Goal: Register for event/course

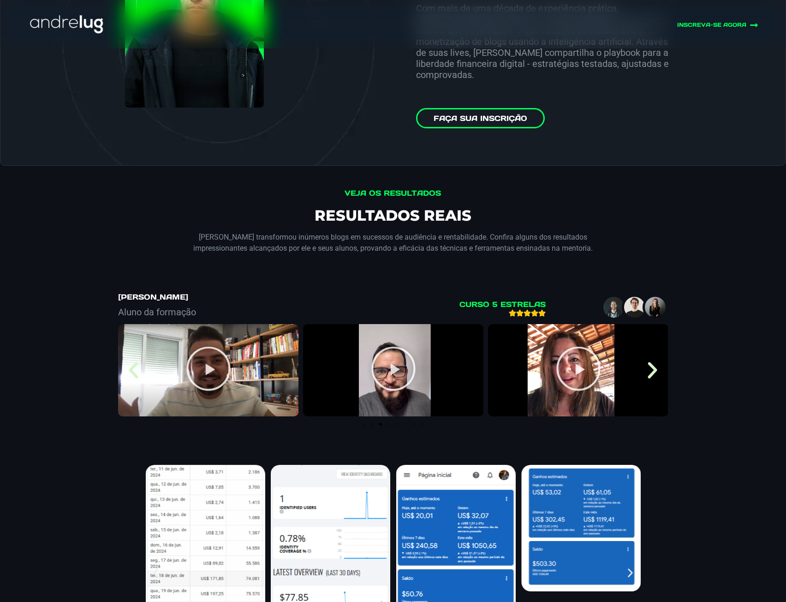
scroll to position [3321, 0]
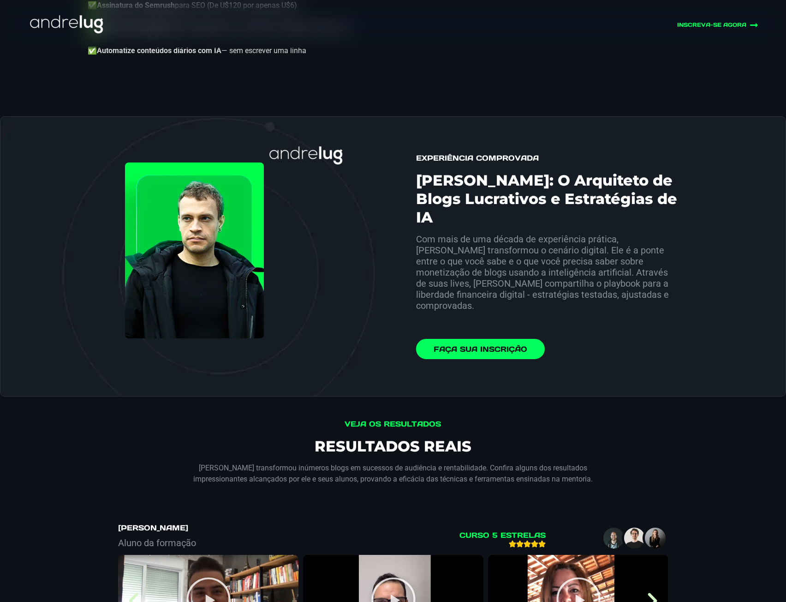
click at [530, 339] on link "Faça sua Inscrição" at bounding box center [480, 349] width 129 height 20
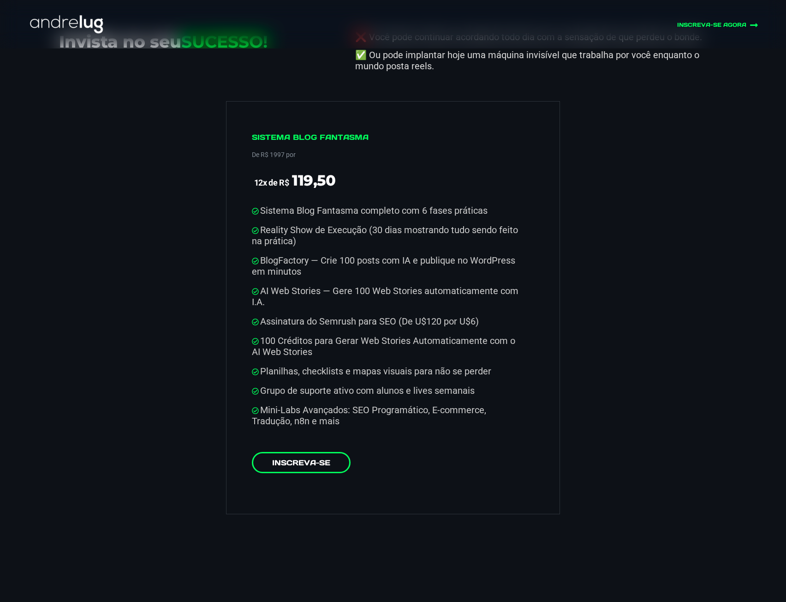
scroll to position [4621, 0]
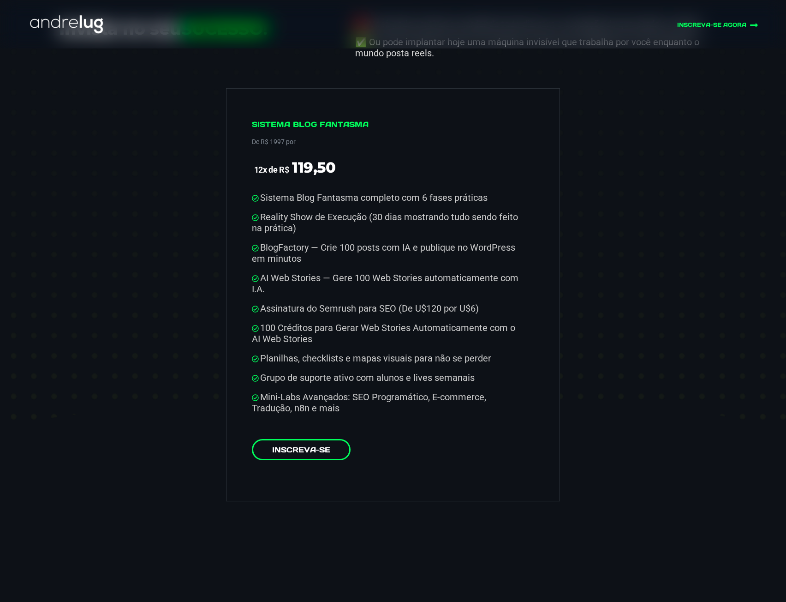
drag, startPoint x: 333, startPoint y: 225, endPoint x: 507, endPoint y: 215, distance: 175.1
click at [507, 215] on ul "Sistema Blog Fantasma completo com 6 fases práticas Reality Show de Execução (3…" at bounding box center [388, 302] width 273 height 221
click at [318, 272] on li "AI Web Stories — Gere 100 Web Stories automaticamente com I.A." at bounding box center [388, 283] width 273 height 22
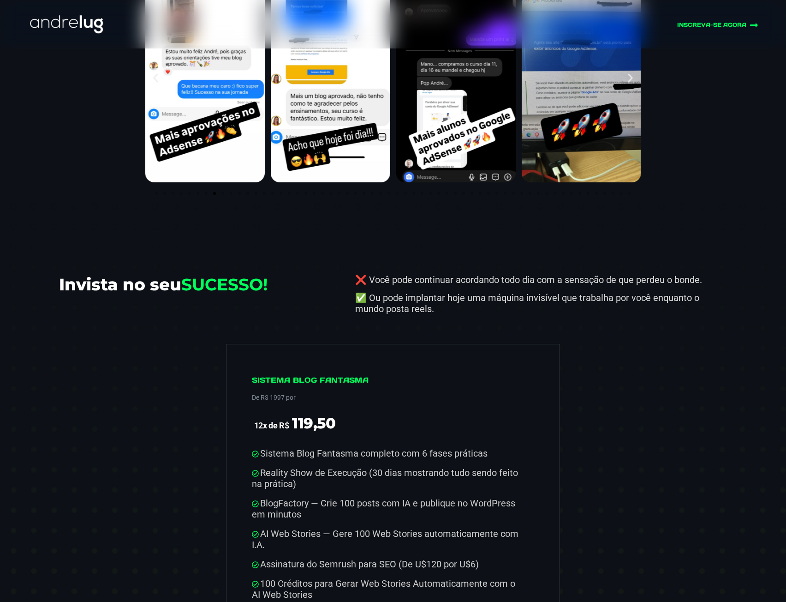
scroll to position [4344, 0]
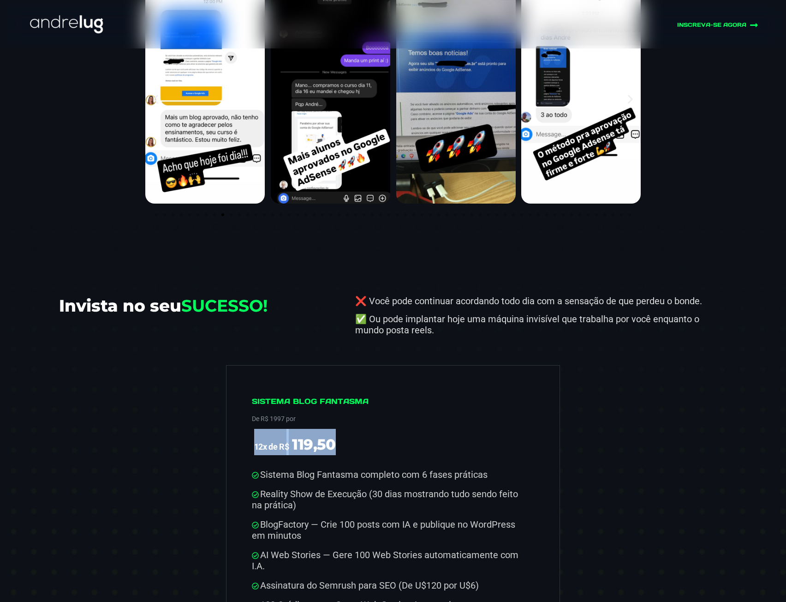
drag, startPoint x: 255, startPoint y: 421, endPoint x: 389, endPoint y: 410, distance: 134.7
click at [389, 429] on span "12x de R$ 119,50" at bounding box center [388, 442] width 273 height 26
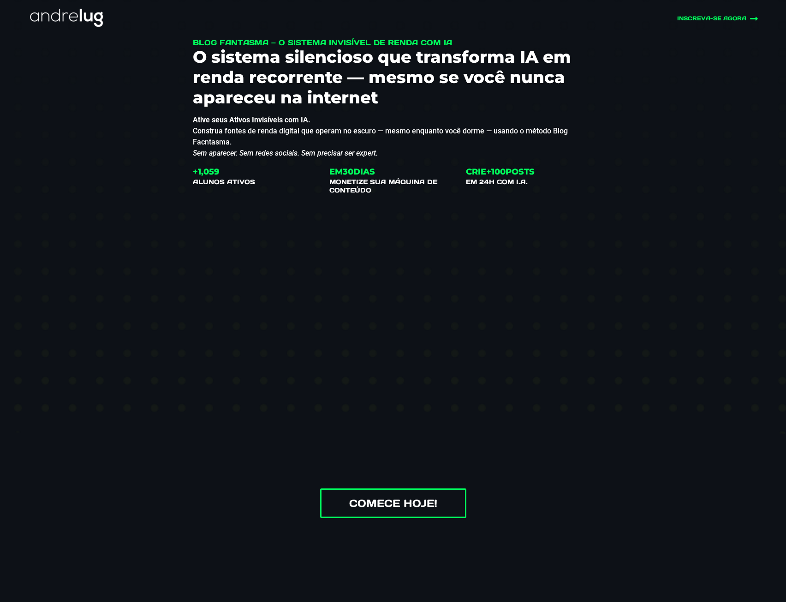
scroll to position [0, 0]
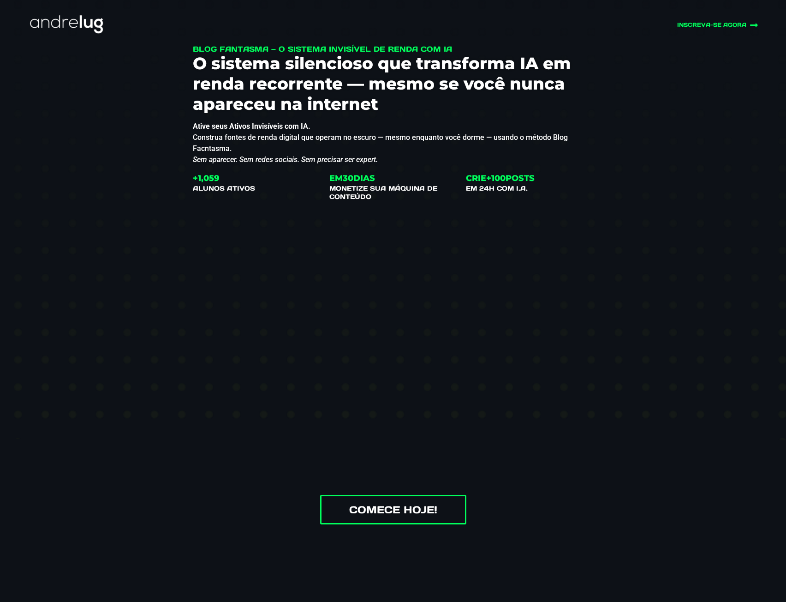
drag, startPoint x: 207, startPoint y: 497, endPoint x: 205, endPoint y: 471, distance: 26.3
click at [208, 496] on div "Comece Hoje!" at bounding box center [393, 510] width 400 height 30
click at [651, 432] on div "Blog Fantasma — O Sistema Invisível de Renda com IA O sistema silencioso que tr…" at bounding box center [393, 290] width 572 height 583
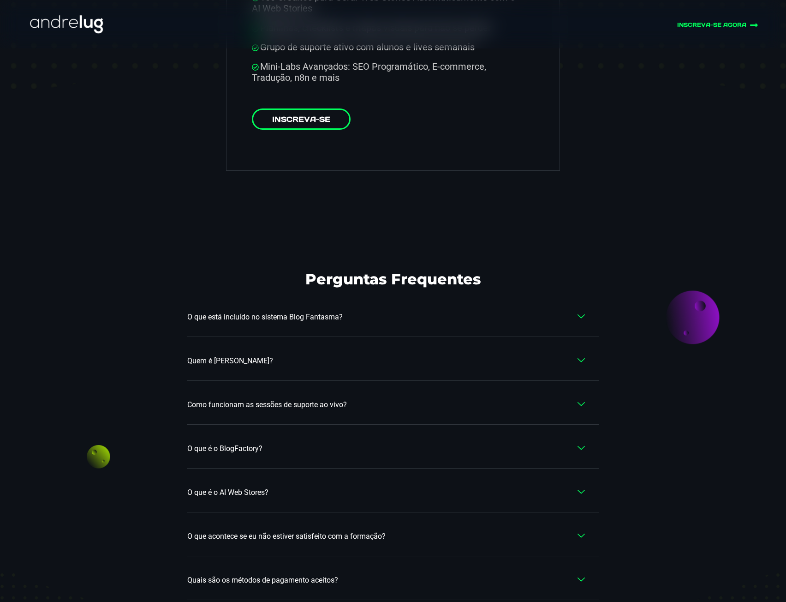
scroll to position [4982, 0]
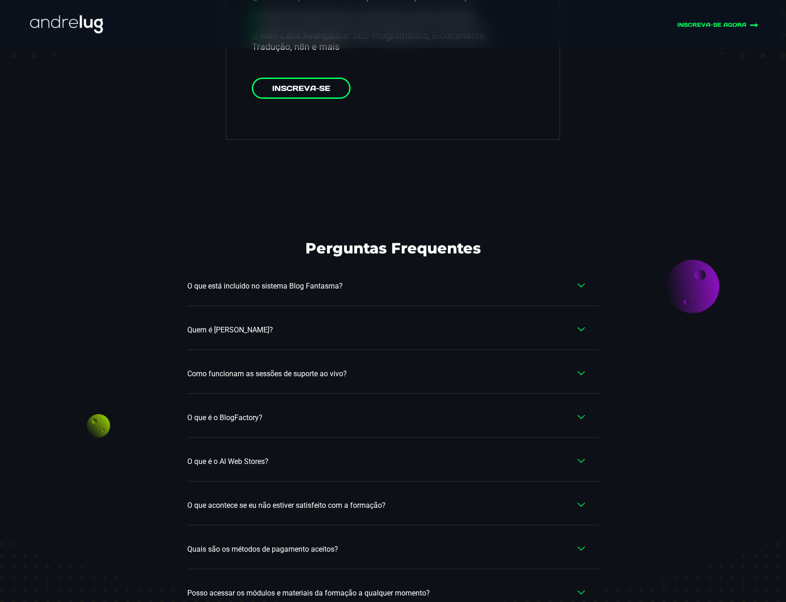
click at [244, 280] on span "O que está incluído no sistema Blog Fantasma?" at bounding box center [267, 285] width 160 height 11
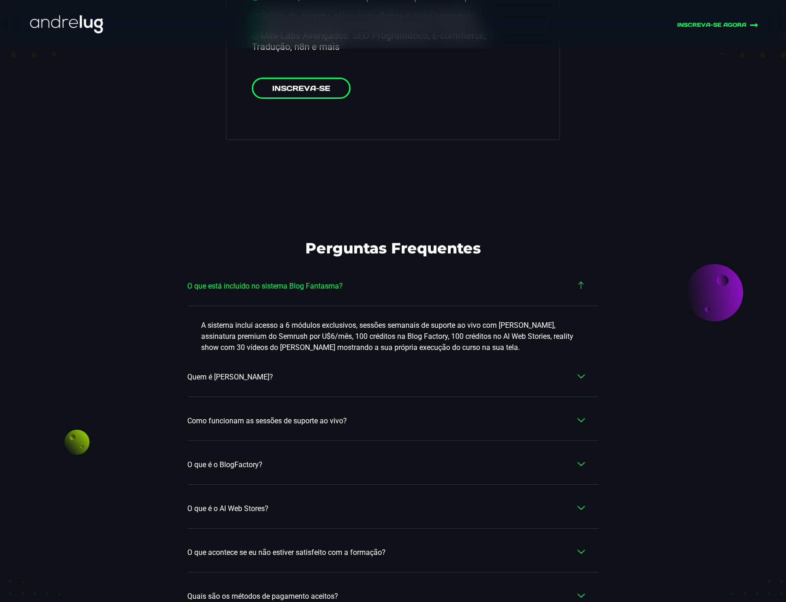
click at [270, 280] on span "O que está incluído no sistema Blog Fantasma?" at bounding box center [267, 285] width 160 height 11
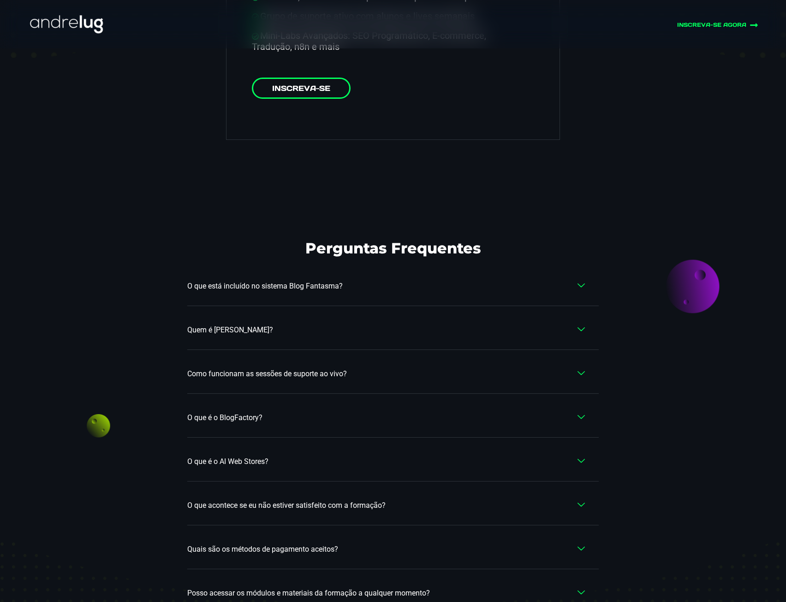
click at [251, 324] on span "Quem é [PERSON_NAME]?" at bounding box center [232, 329] width 90 height 11
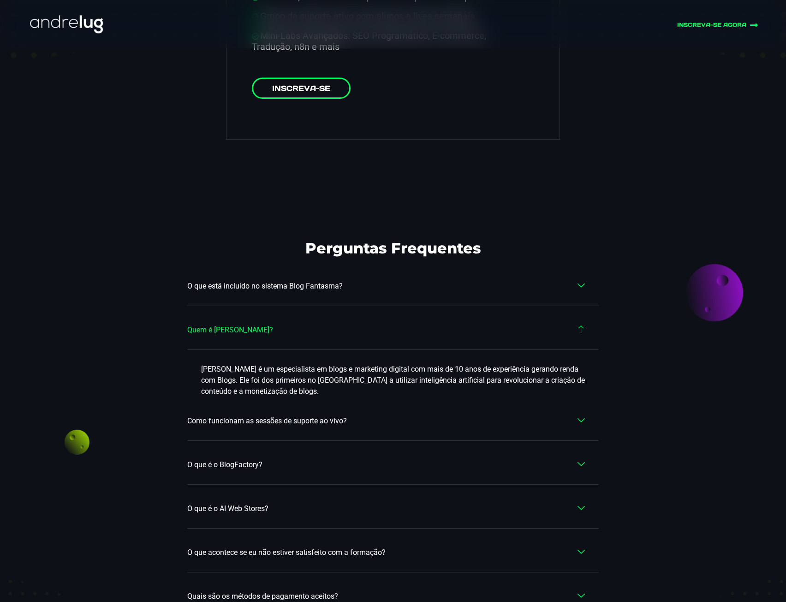
click at [252, 310] on link "Quem é [PERSON_NAME]?" at bounding box center [393, 329] width 412 height 39
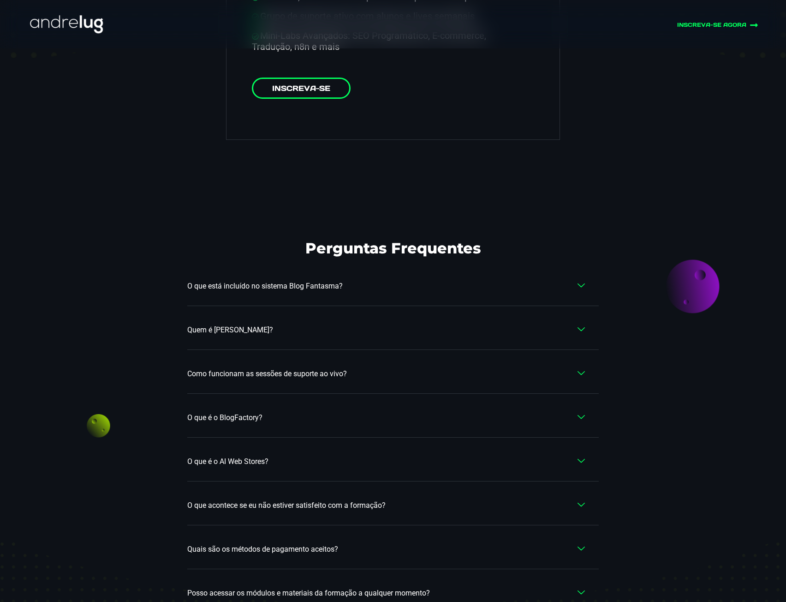
click at [266, 368] on span "Como funcionam as sessões de suporte ao vivo?" at bounding box center [269, 373] width 164 height 11
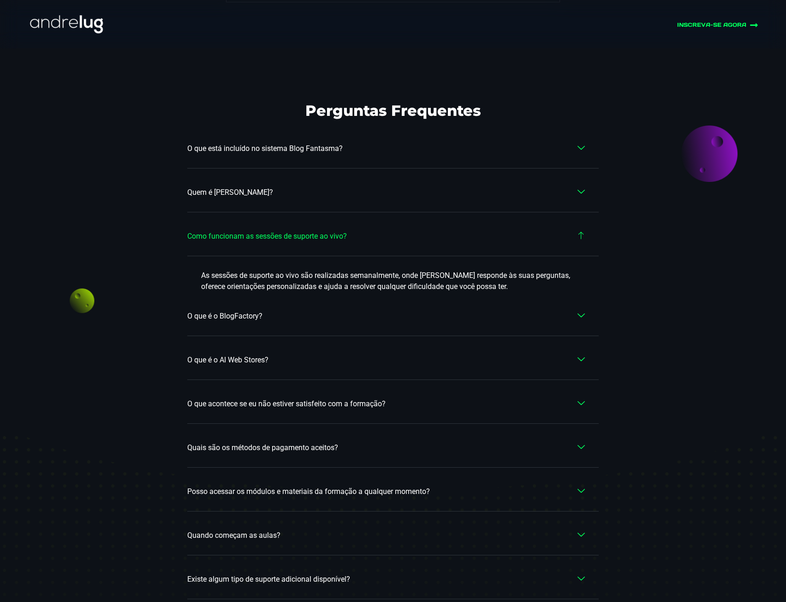
scroll to position [5120, 0]
click at [273, 296] on link "O que é o BlogFactory?" at bounding box center [393, 315] width 412 height 39
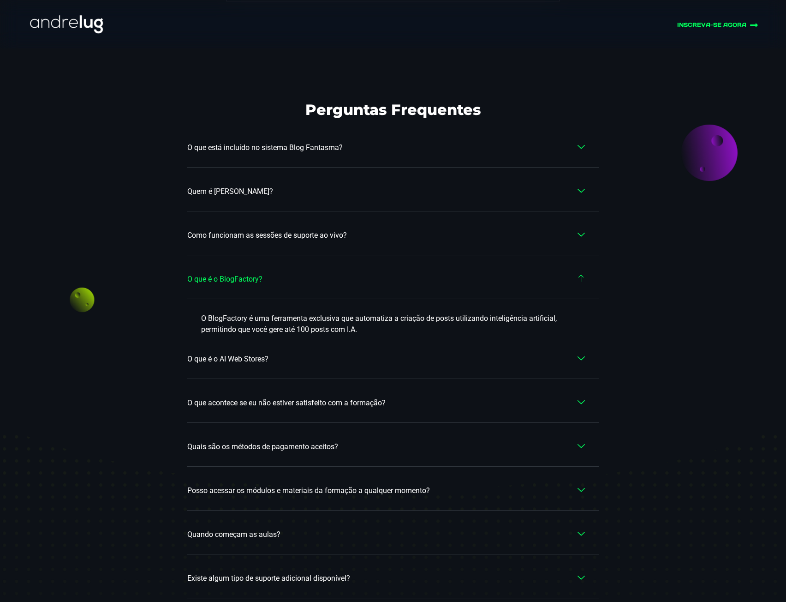
click at [268, 340] on link "O que é o AI Web Stores?" at bounding box center [393, 359] width 412 height 39
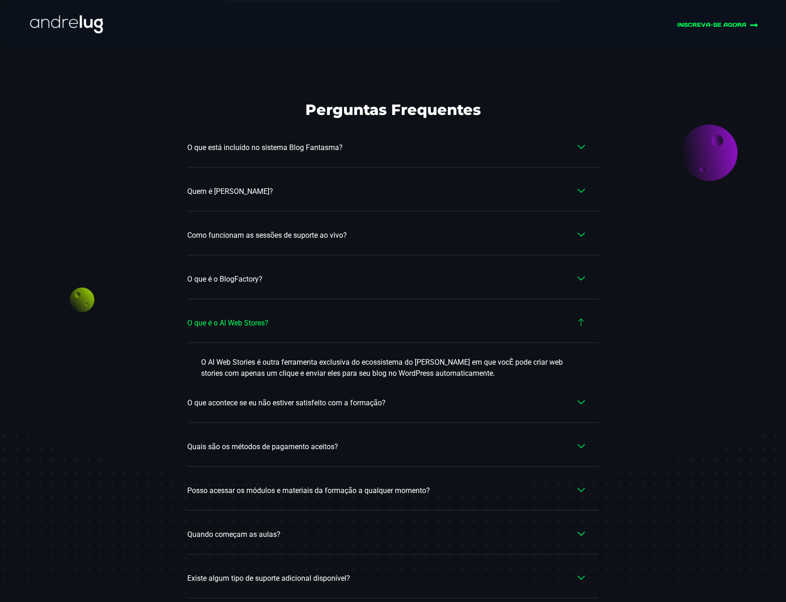
click at [267, 384] on link "O que acontece se eu não estiver satisfeito com a formação?" at bounding box center [393, 402] width 412 height 39
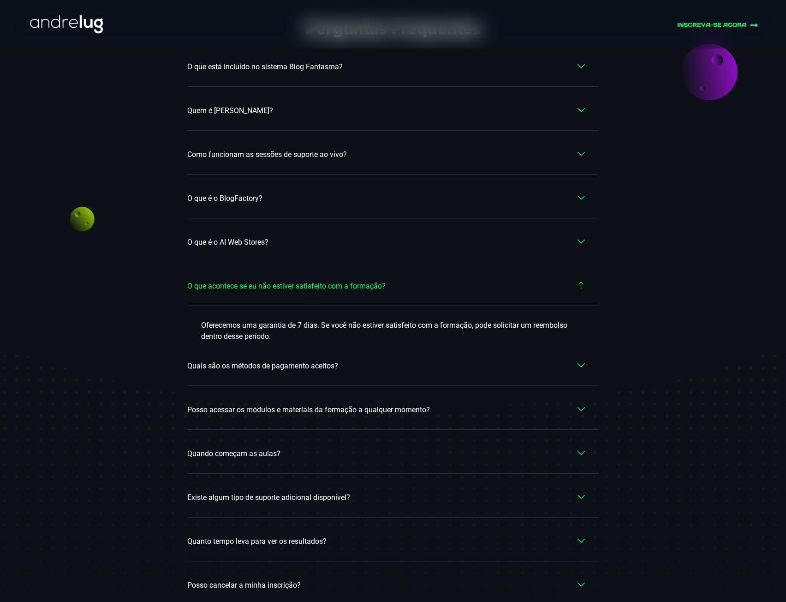
scroll to position [5213, 0]
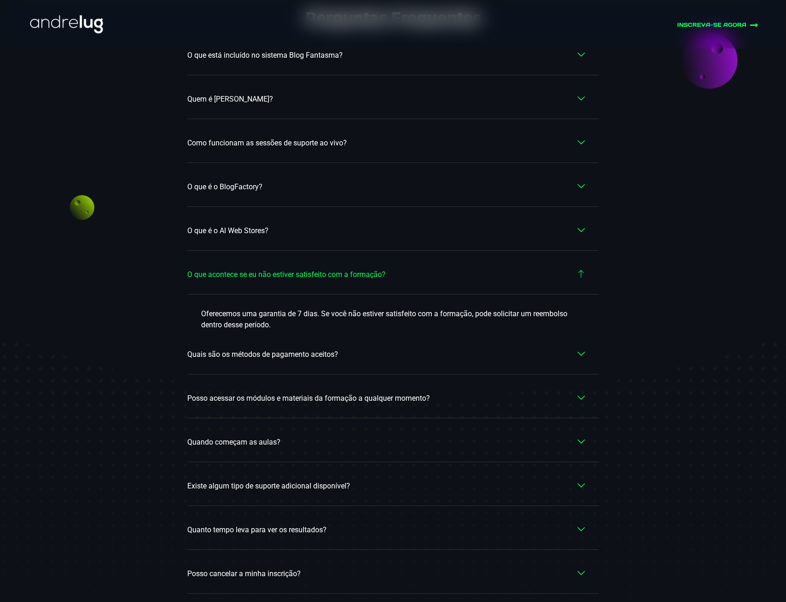
click at [297, 349] on span "Quais são os métodos de pagamento aceitos?" at bounding box center [264, 354] width 155 height 11
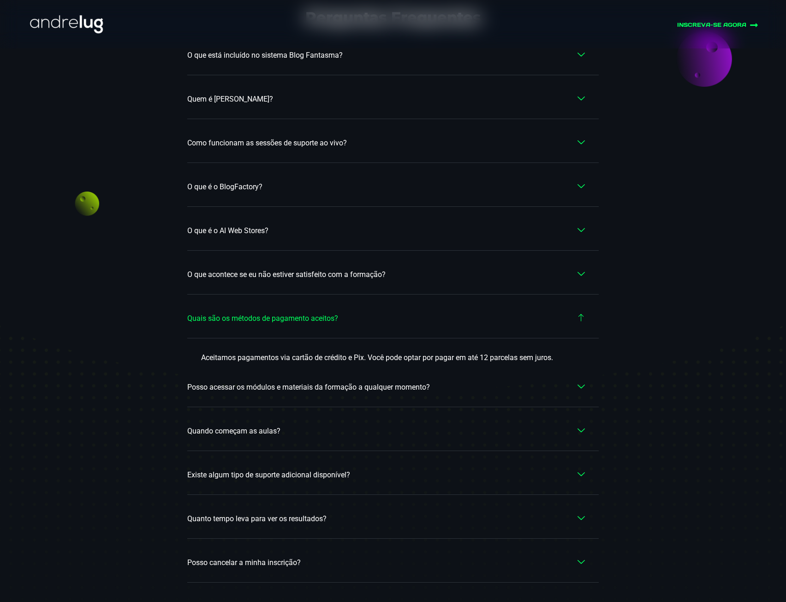
click at [304, 371] on link "Posso acessar os módulos e materiais da formação a qualquer momento?" at bounding box center [393, 387] width 412 height 39
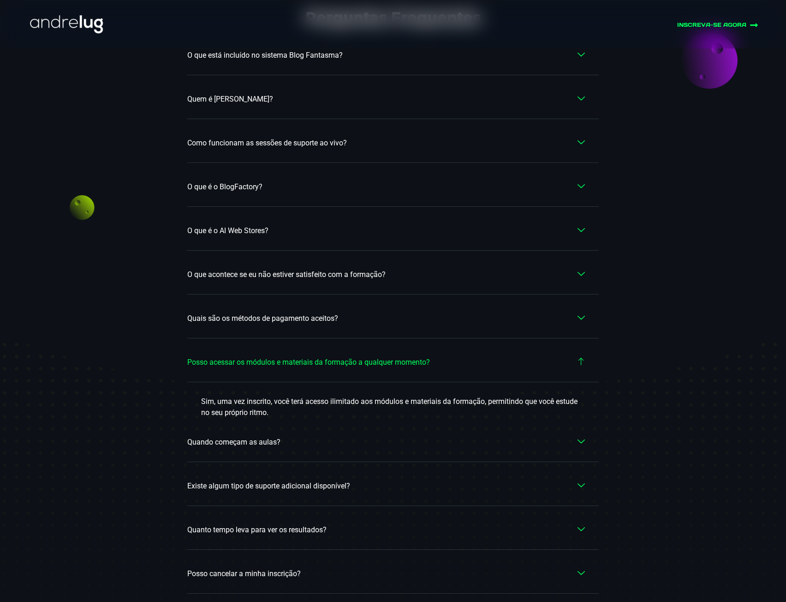
click at [298, 423] on link "Quando começam as aulas?" at bounding box center [393, 442] width 412 height 39
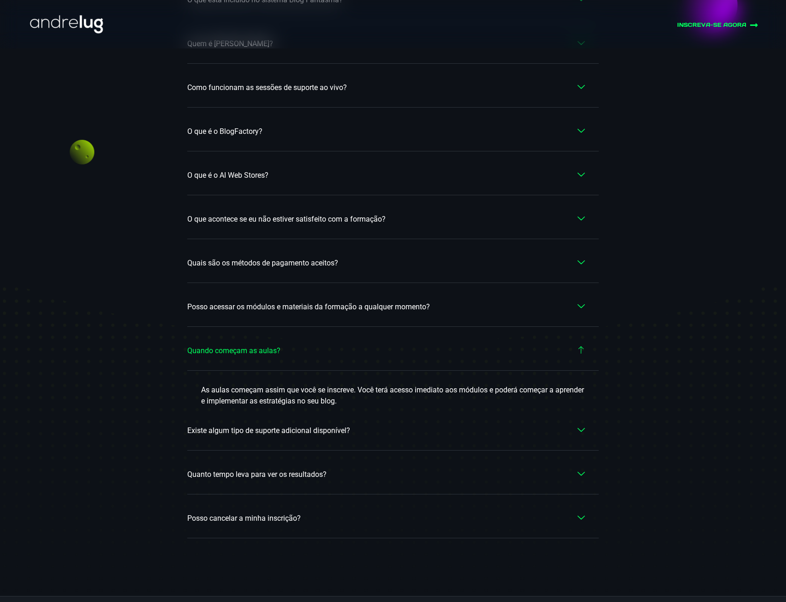
scroll to position [5272, 0]
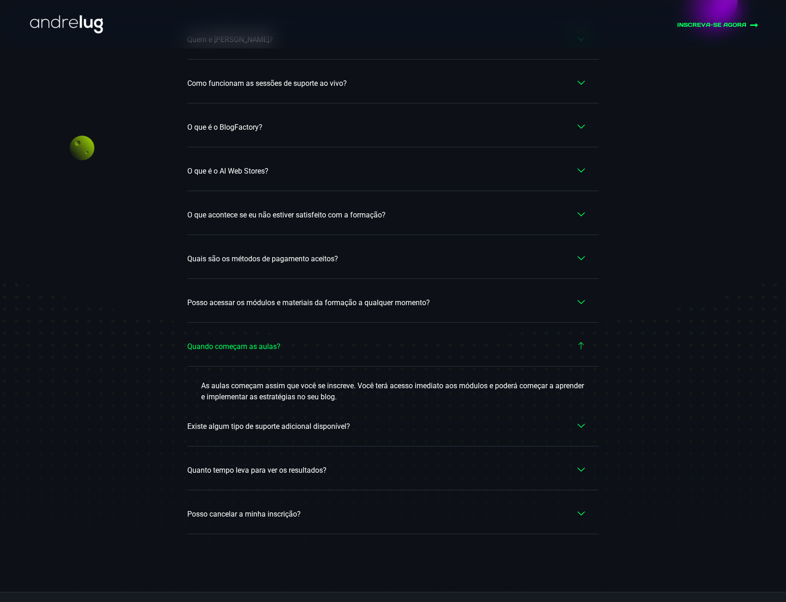
click at [328, 421] on span "Existe algum tipo de suporte adicional disponível?" at bounding box center [270, 426] width 167 height 11
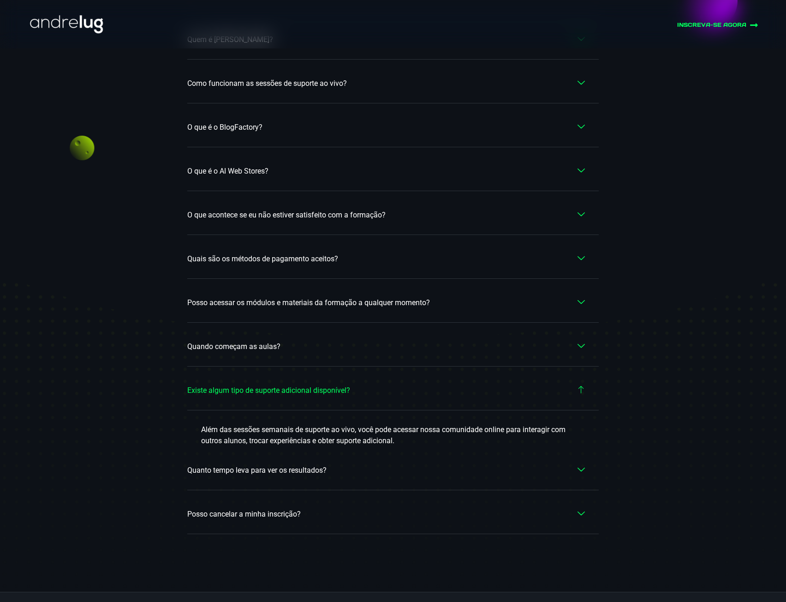
click at [295, 465] on span "Quanto tempo leva para ver os resultados?" at bounding box center [259, 470] width 144 height 11
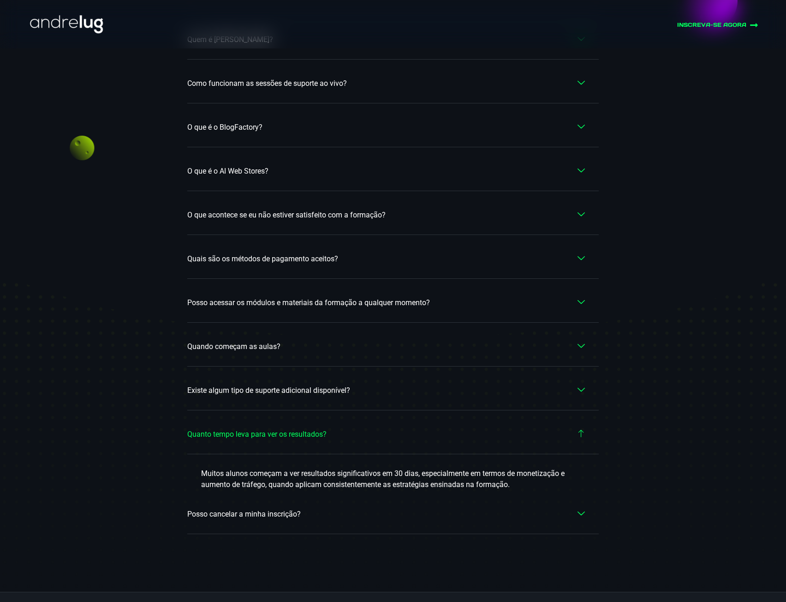
click at [297, 508] on span "Posso cancelar a minha inscrição?" at bounding box center [246, 513] width 118 height 11
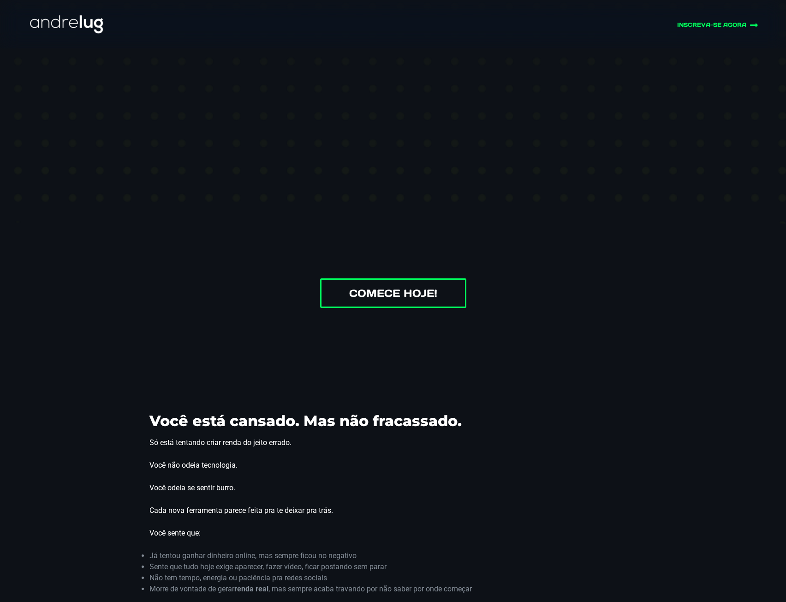
scroll to position [0, 0]
